Goal: Transaction & Acquisition: Purchase product/service

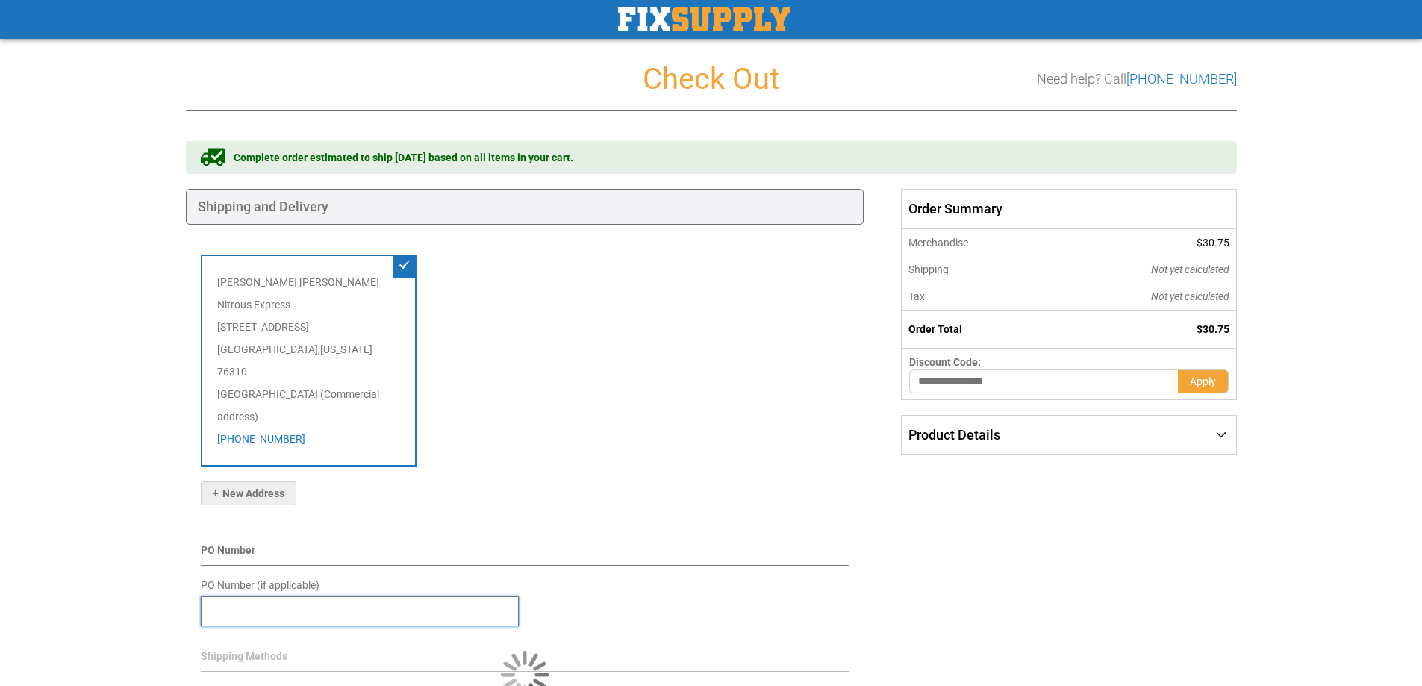
drag, startPoint x: 332, startPoint y: 571, endPoint x: 323, endPoint y: 571, distance: 8.2
click at [331, 597] on input "PO Number (if applicable)" at bounding box center [360, 612] width 318 height 30
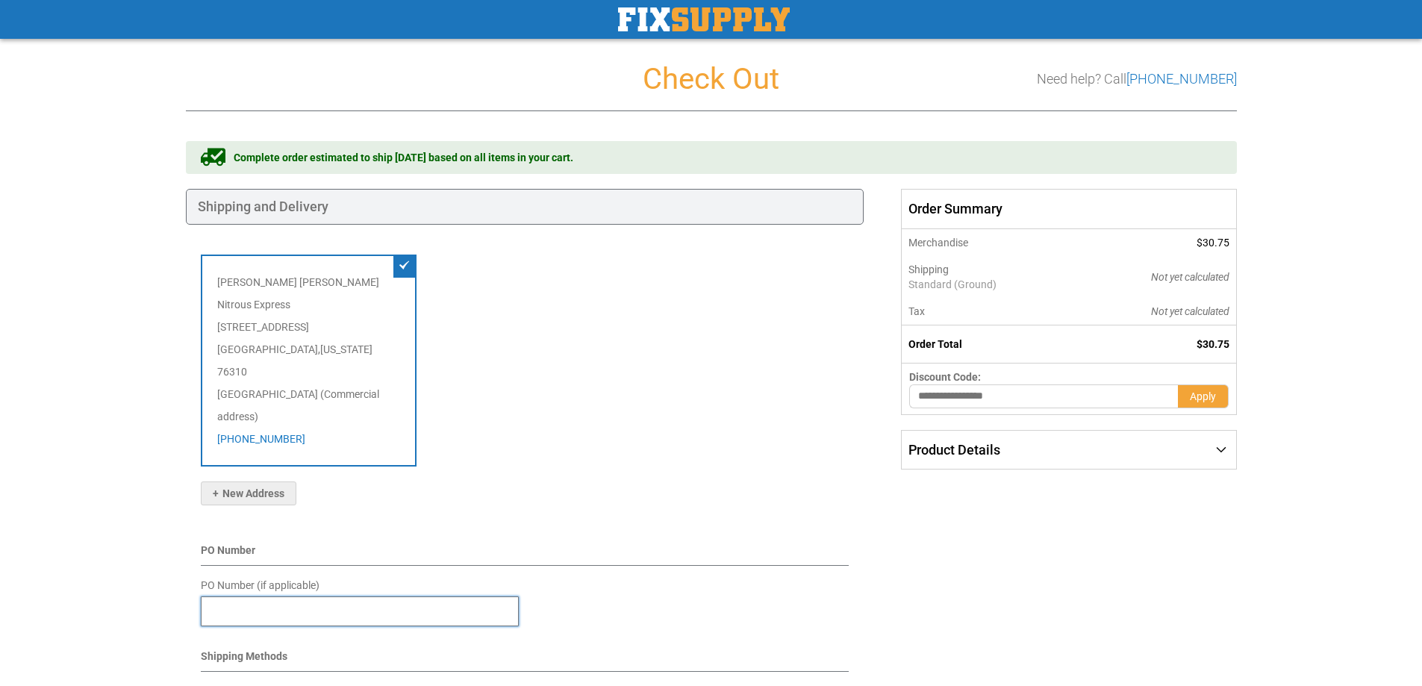
click at [271, 597] on input "PO Number (if applicable)" at bounding box center [360, 612] width 318 height 30
type input "*****"
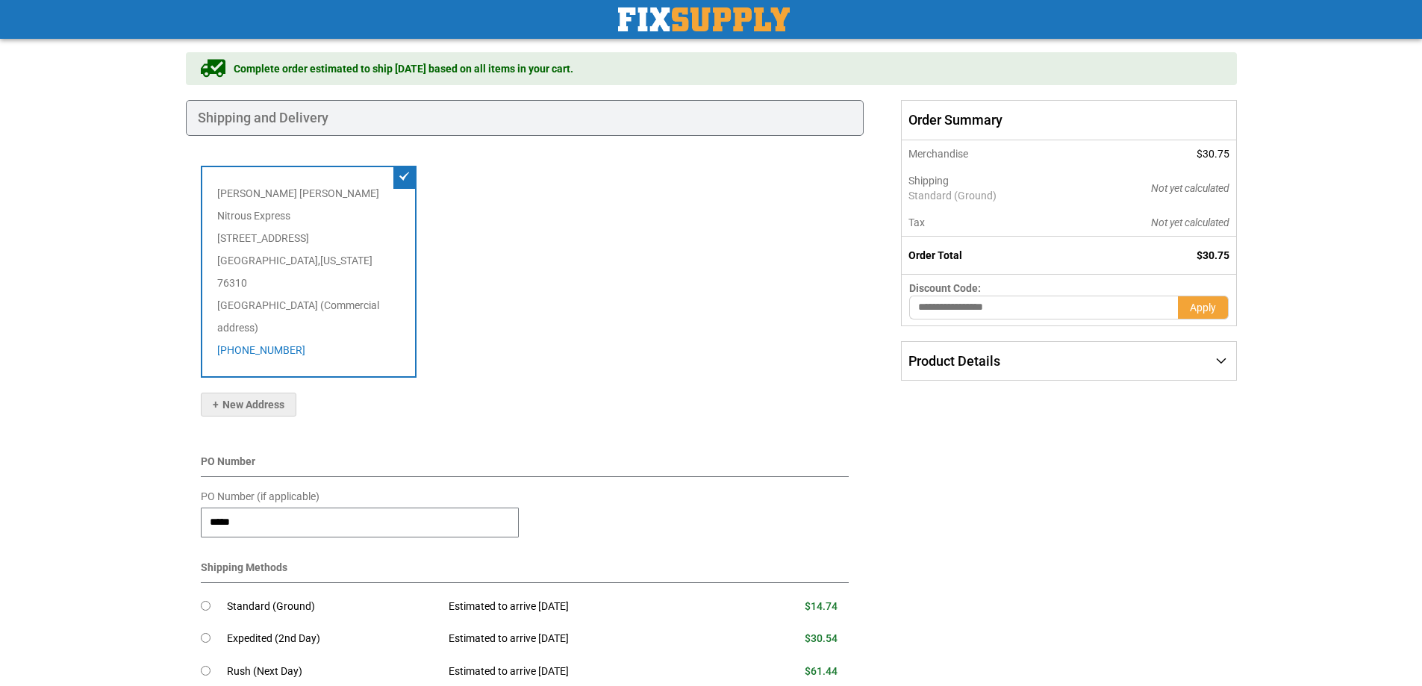
scroll to position [224, 0]
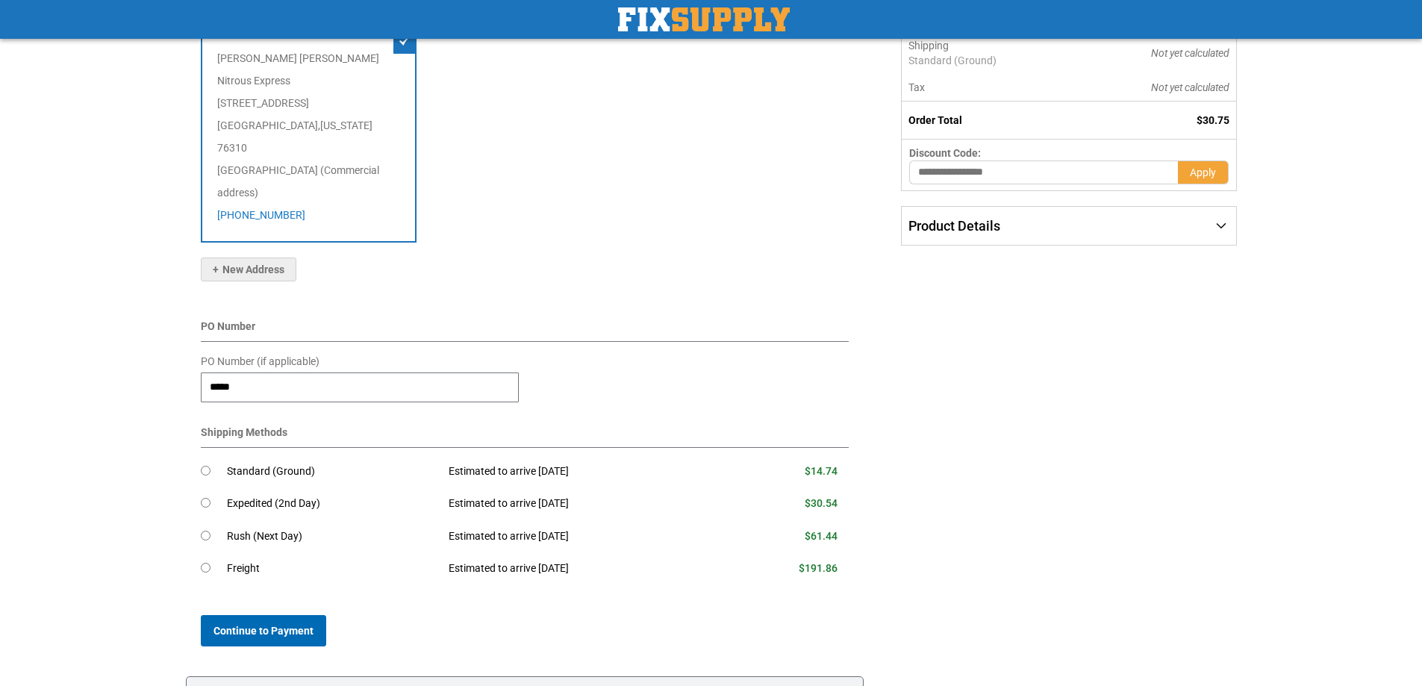
click at [282, 625] on span "Continue to Payment" at bounding box center [264, 631] width 100 height 12
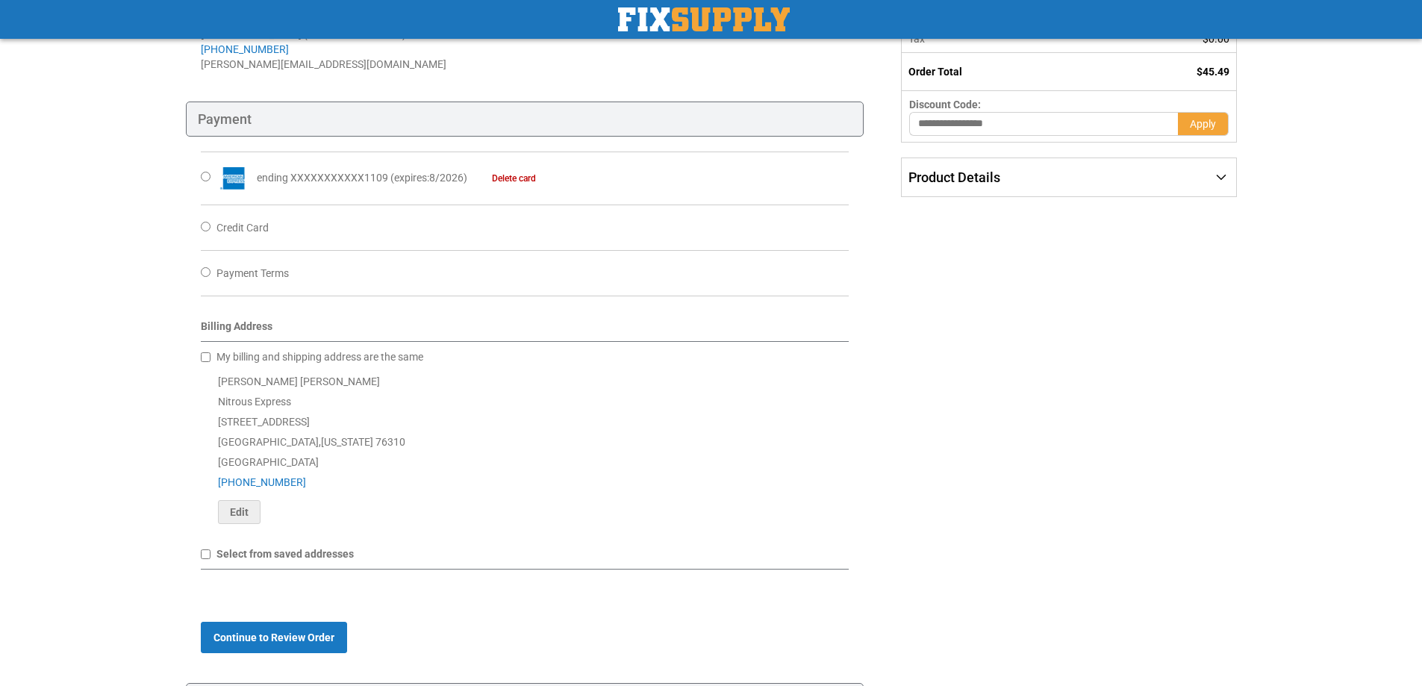
scroll to position [299, 0]
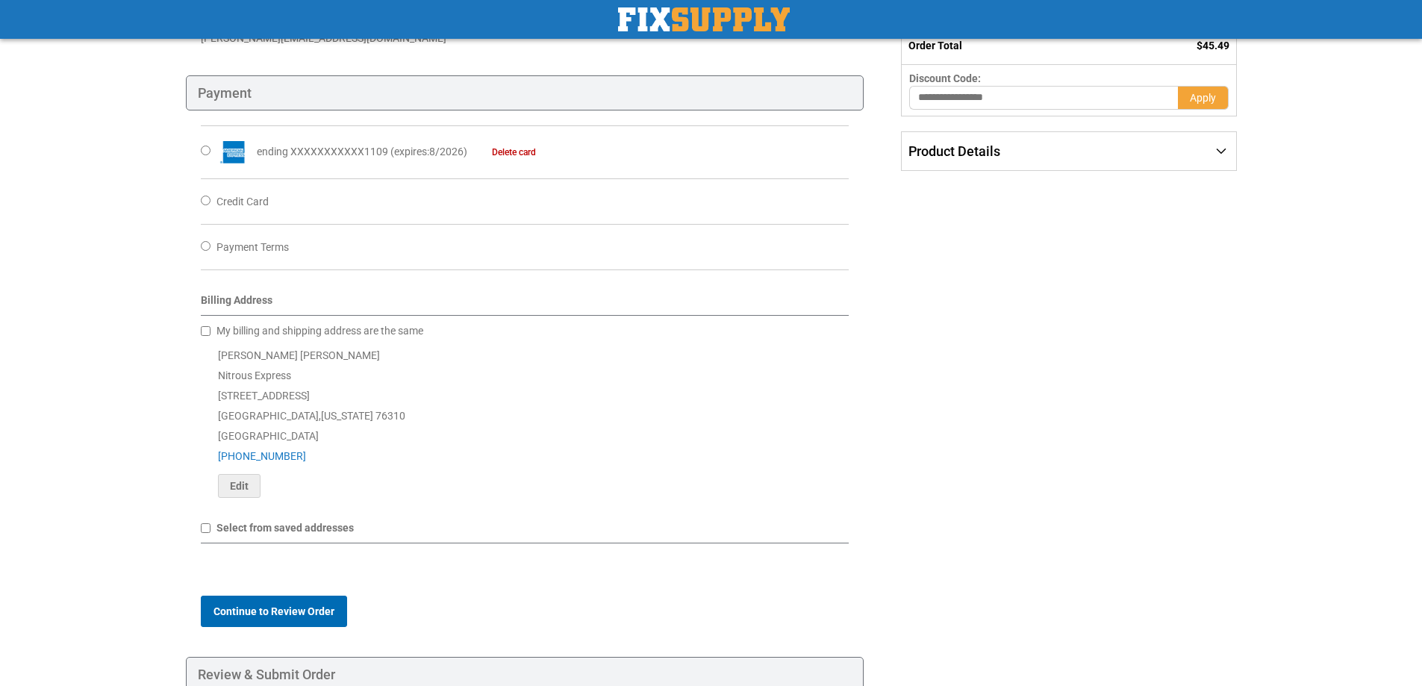
click at [298, 603] on button "Continue to Review Order" at bounding box center [274, 611] width 146 height 31
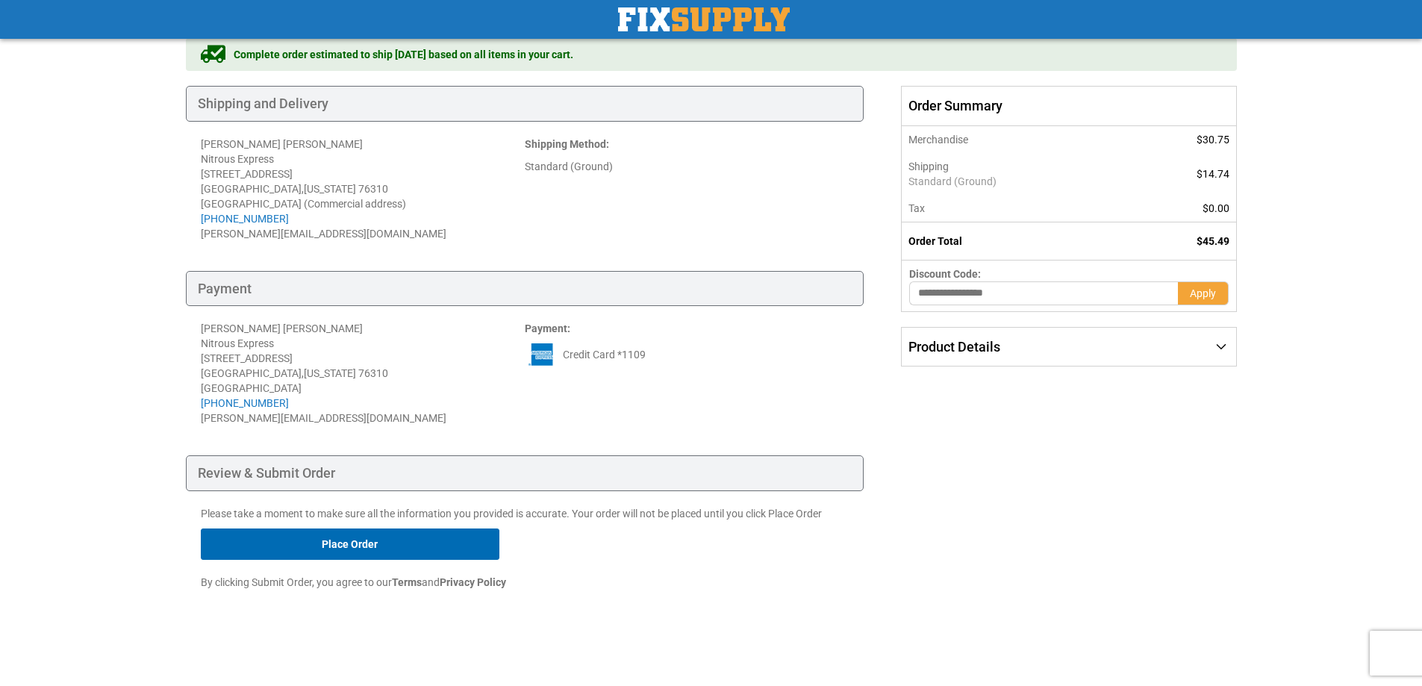
scroll to position [104, 0]
click at [352, 548] on button "Place Order" at bounding box center [350, 543] width 299 height 31
